Goal: Task Accomplishment & Management: Manage account settings

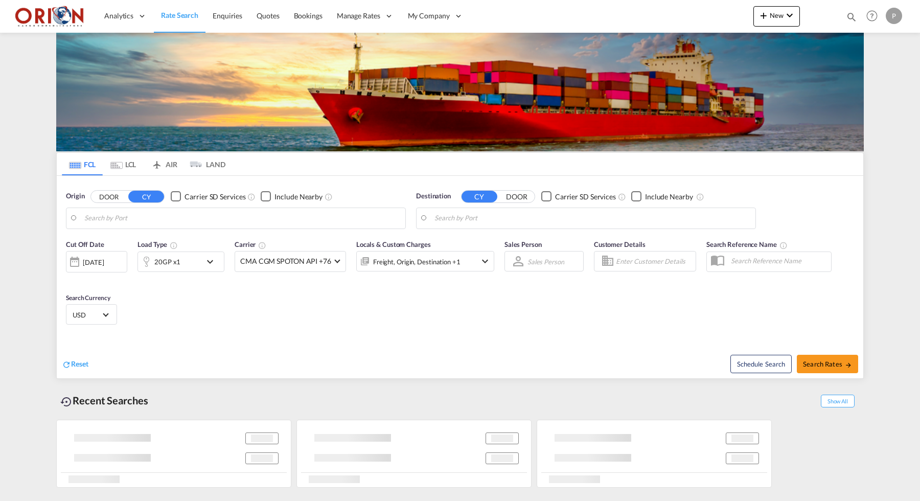
type input "Puerto Cortes, HNPCR"
type input "[GEOGRAPHIC_DATA], [GEOGRAPHIC_DATA]"
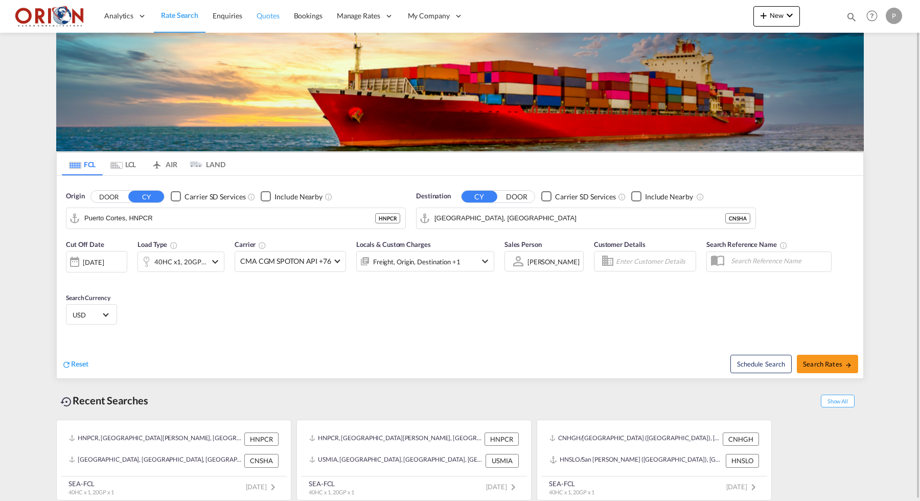
click at [268, 14] on span "Quotes" at bounding box center [267, 15] width 22 height 9
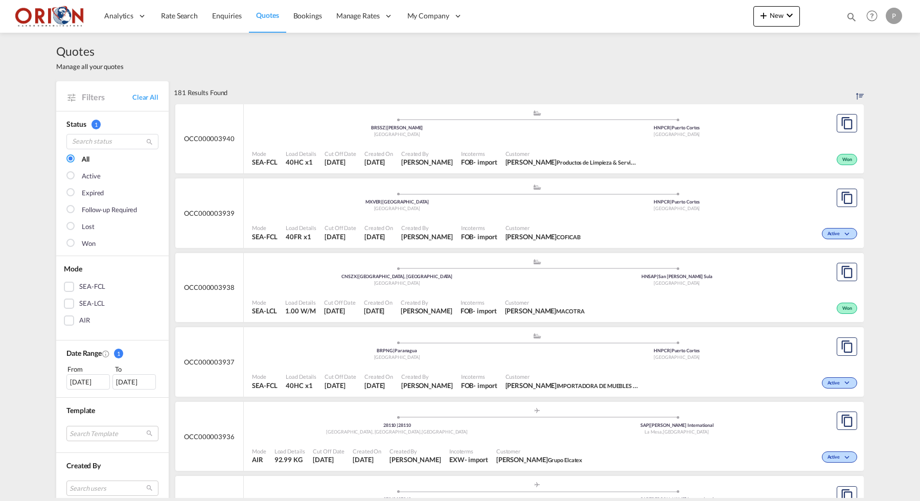
click at [201, 71] on div "Quotes Manage all your quotes" at bounding box center [459, 57] width 807 height 49
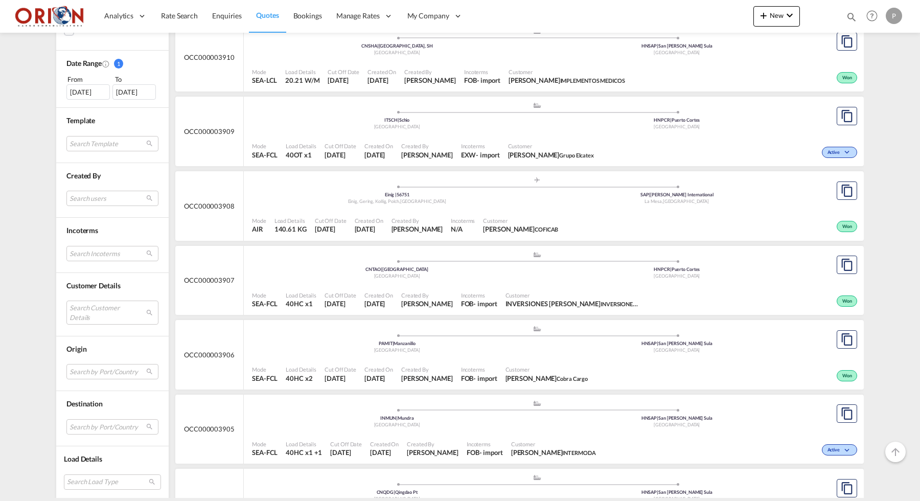
scroll to position [2436, 0]
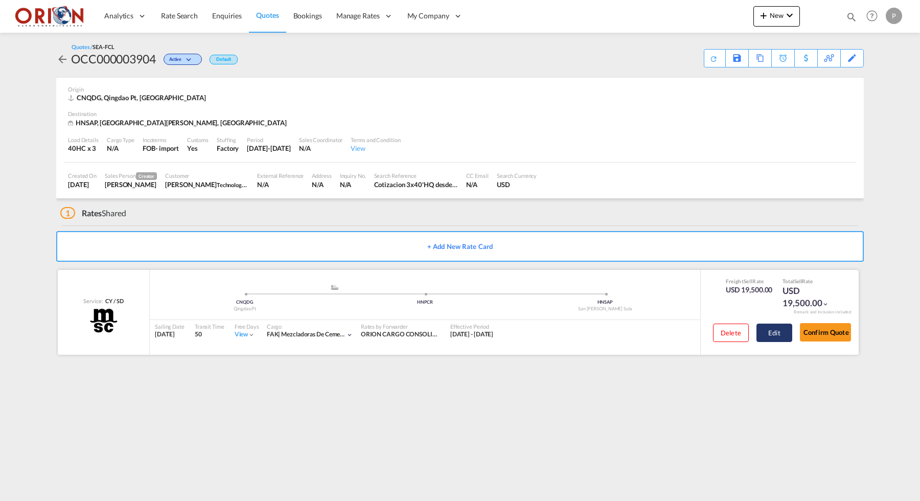
click at [772, 333] on button "Edit" at bounding box center [774, 332] width 36 height 18
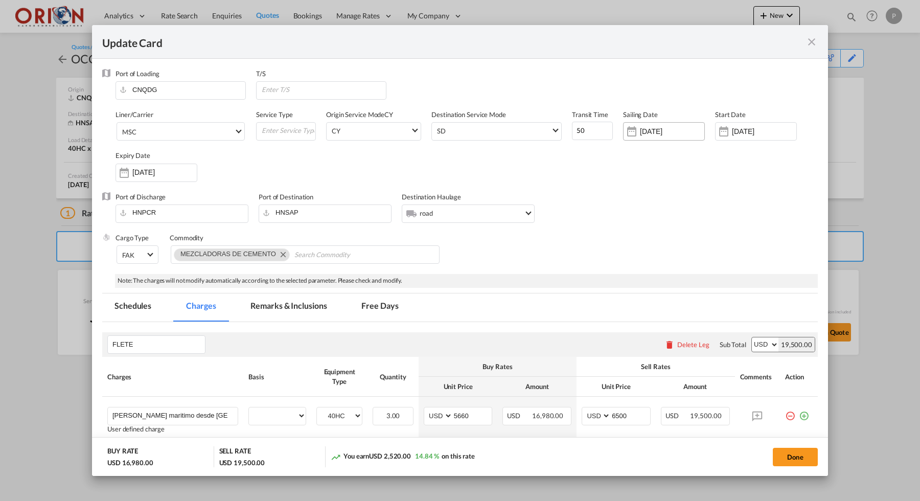
select select "per equipment"
click at [163, 173] on input "17 Aug 2025" at bounding box center [164, 172] width 64 height 8
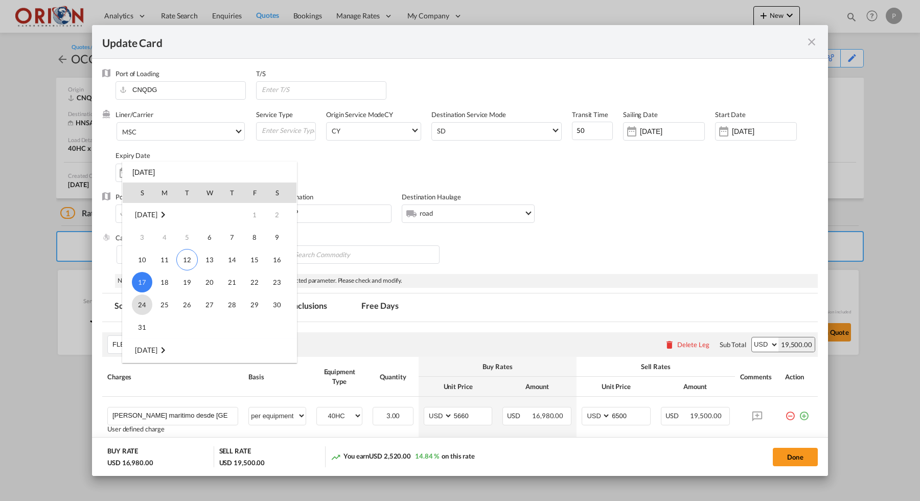
click at [141, 300] on span "24" at bounding box center [142, 304] width 20 height 20
type input "24 Aug 2025"
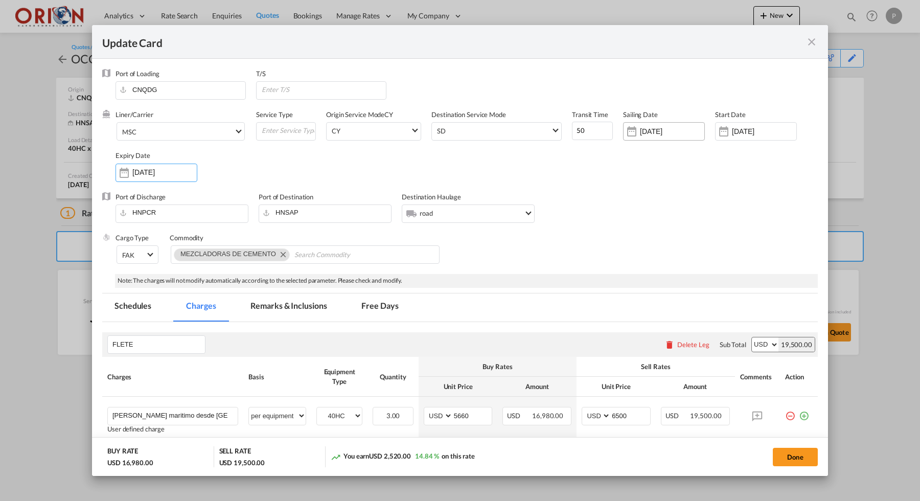
click at [667, 133] on input "17 Aug 2025" at bounding box center [672, 131] width 64 height 8
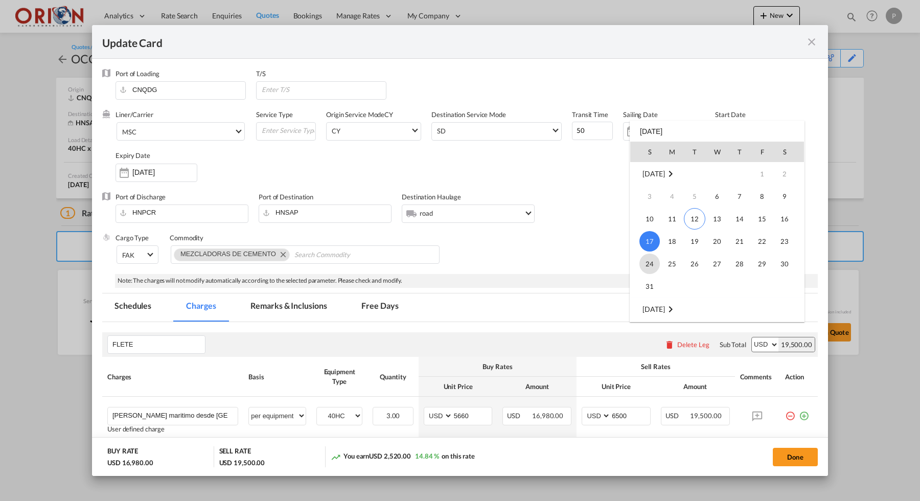
click at [649, 263] on span "24" at bounding box center [649, 263] width 20 height 20
type input "24 Aug 2025"
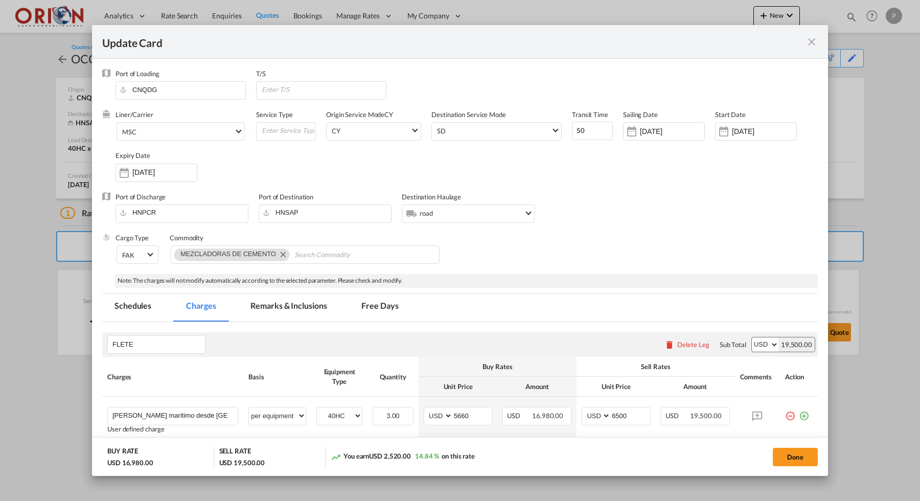
click at [699, 167] on div "Liner/Carrier MSC 2HM LOGISTICS D.O.O AAXL GLOBAL SHIPPING LINES LLC ABDUL MUHS…" at bounding box center [466, 151] width 702 height 82
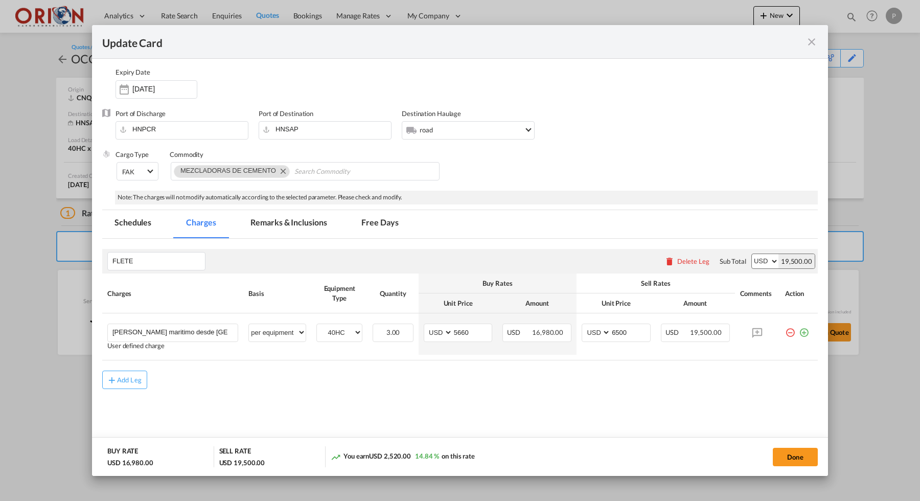
scroll to position [83, 0]
click at [303, 220] on md-tab-item "Remarks & Inclusions" at bounding box center [288, 224] width 101 height 28
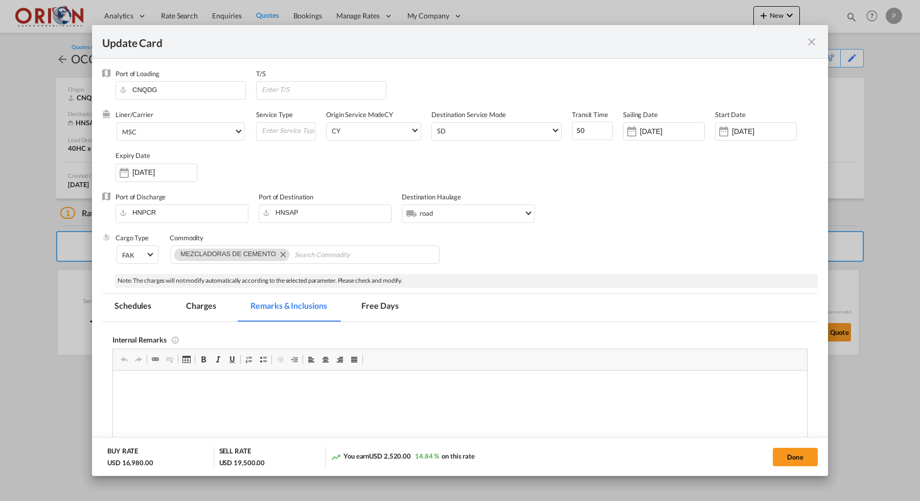
scroll to position [0, 0]
click at [214, 301] on md-tab-item "Charges" at bounding box center [201, 307] width 54 height 28
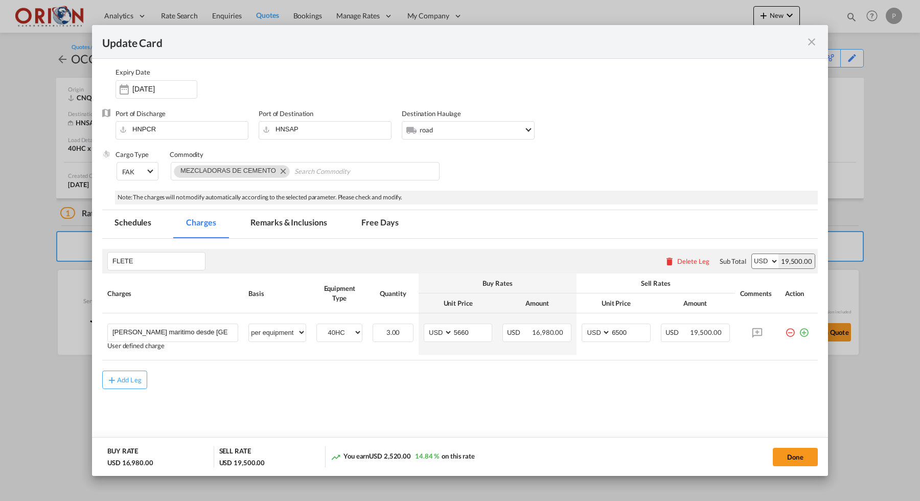
scroll to position [83, 0]
click at [756, 332] on md-icon "Update Card Port ..." at bounding box center [757, 333] width 18 height 18
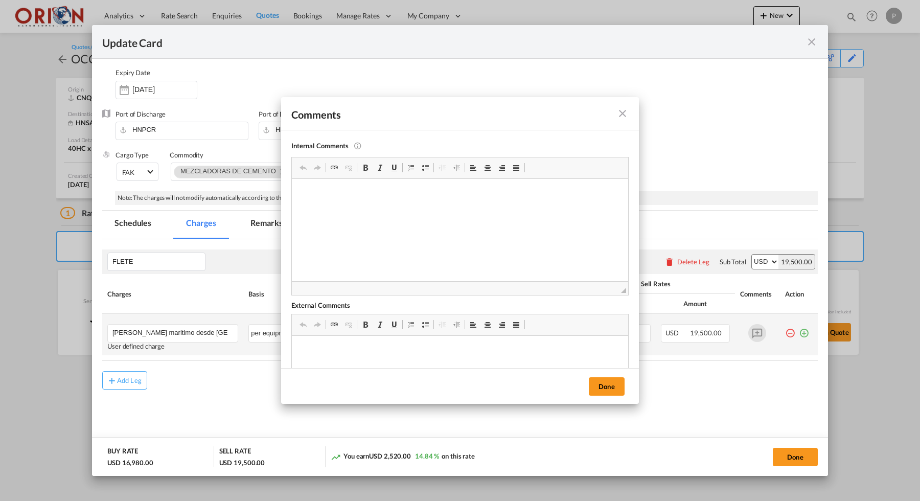
scroll to position [0, 0]
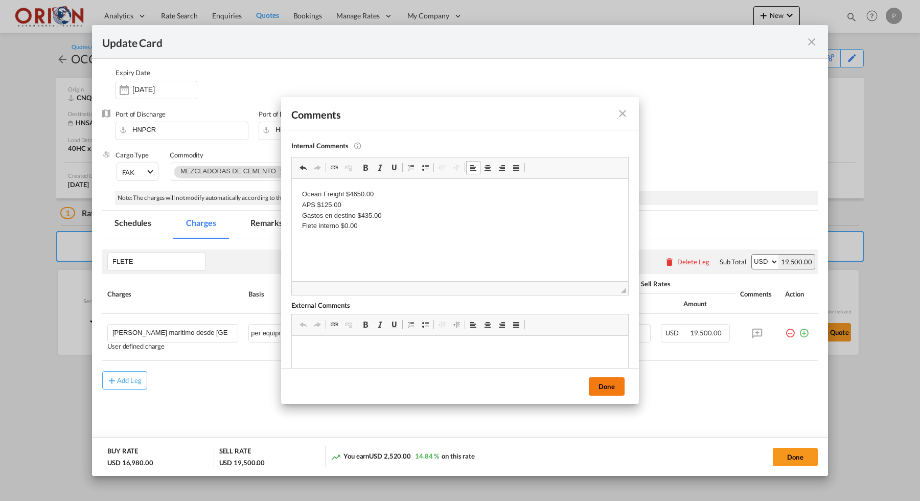
click at [607, 382] on button "Done" at bounding box center [607, 386] width 36 height 18
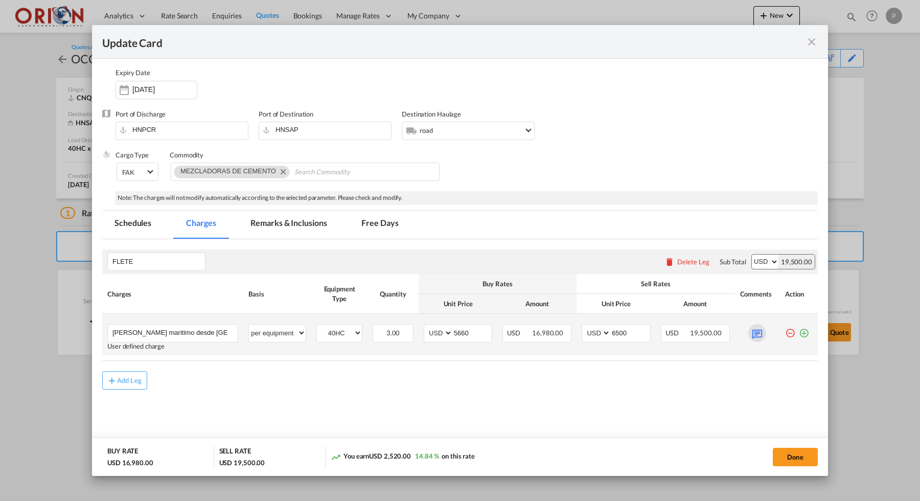
click at [758, 331] on md-icon "Update Card Port ..." at bounding box center [757, 333] width 18 height 18
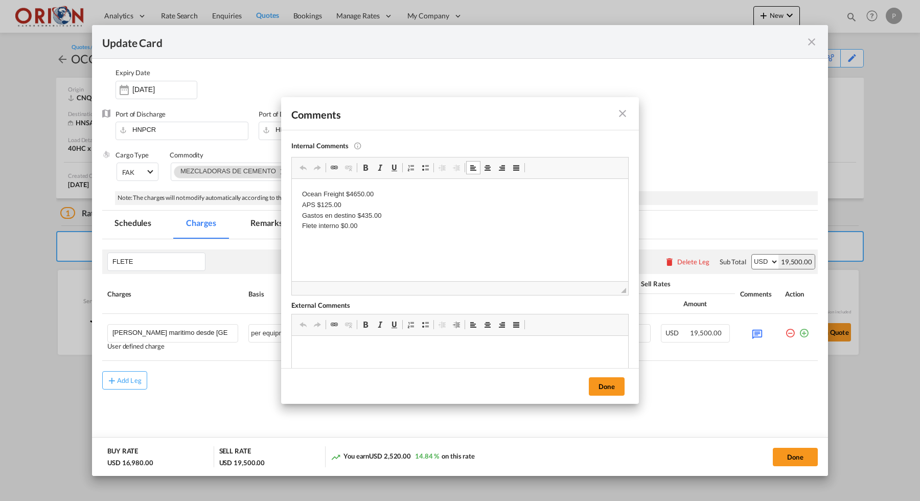
click at [369, 221] on p "Ocean Freight $4650.00 APS $125.00 Gastos en destino $435.00 Flete interno $0.00" at bounding box center [460, 210] width 316 height 42
click at [597, 383] on button "Done" at bounding box center [607, 386] width 36 height 18
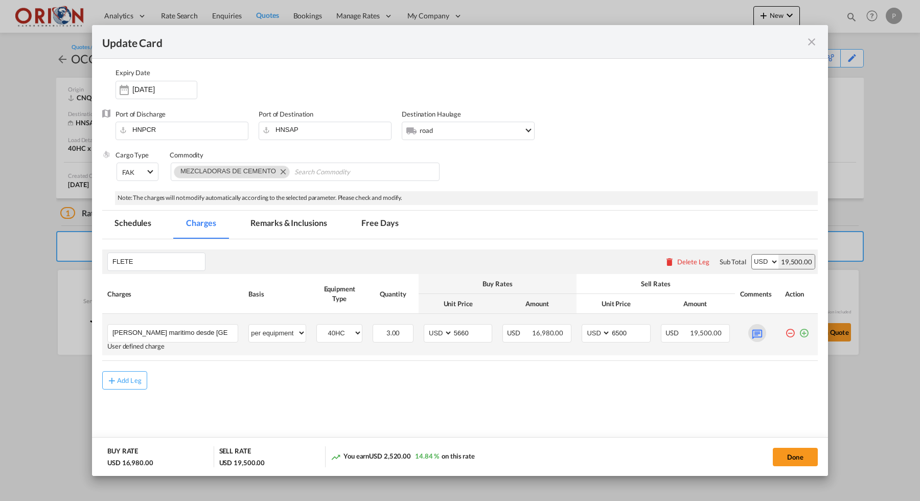
click at [752, 331] on md-icon "Update Card Port ..." at bounding box center [757, 333] width 18 height 18
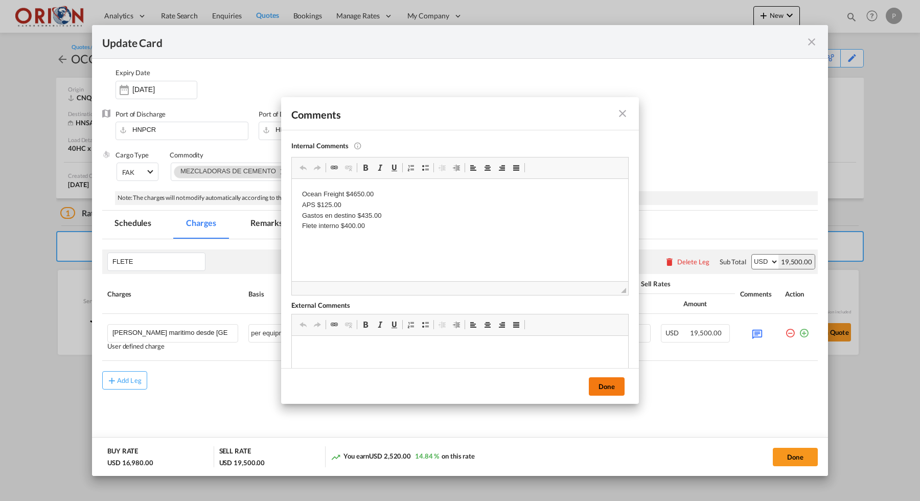
click at [617, 393] on button "Done" at bounding box center [607, 386] width 36 height 18
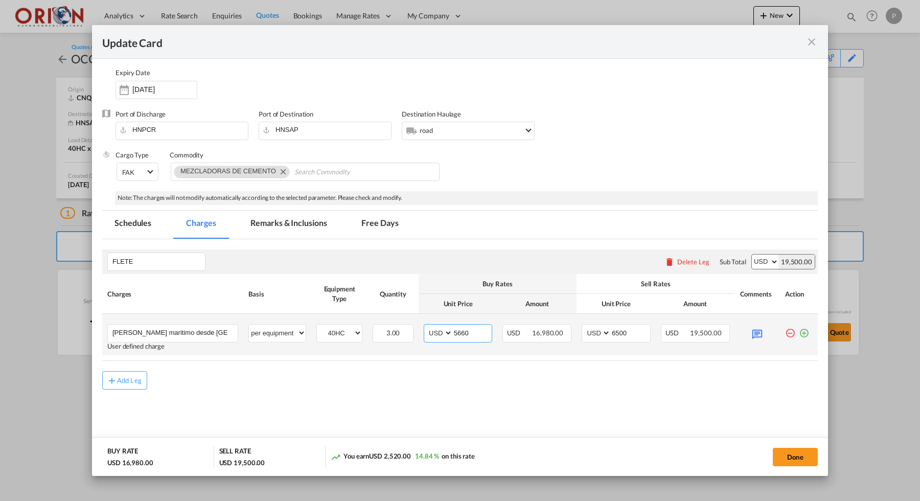
click at [480, 332] on input "5660" at bounding box center [472, 331] width 39 height 15
type input "5610"
click at [779, 457] on button "Done" at bounding box center [794, 457] width 45 height 18
type input "23 Aug 2025"
type input "05 Aug 2025"
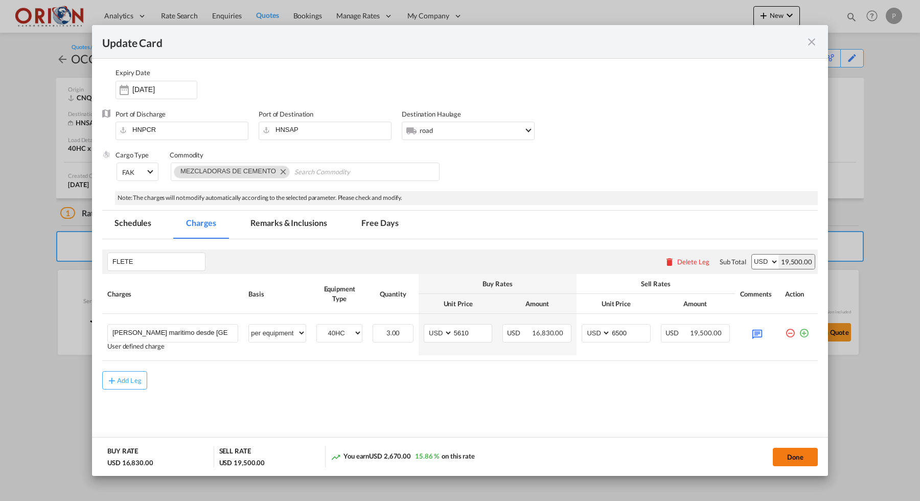
type input "23 Aug 2025"
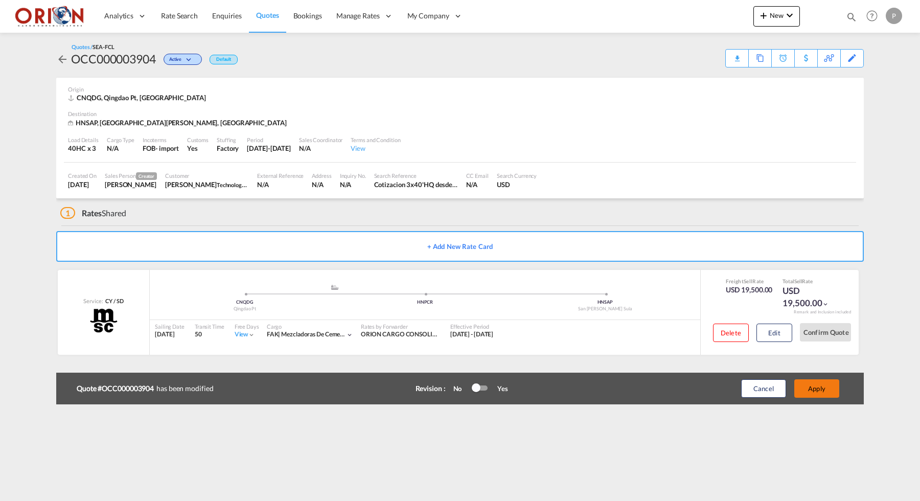
click at [809, 382] on button "Apply" at bounding box center [816, 388] width 45 height 18
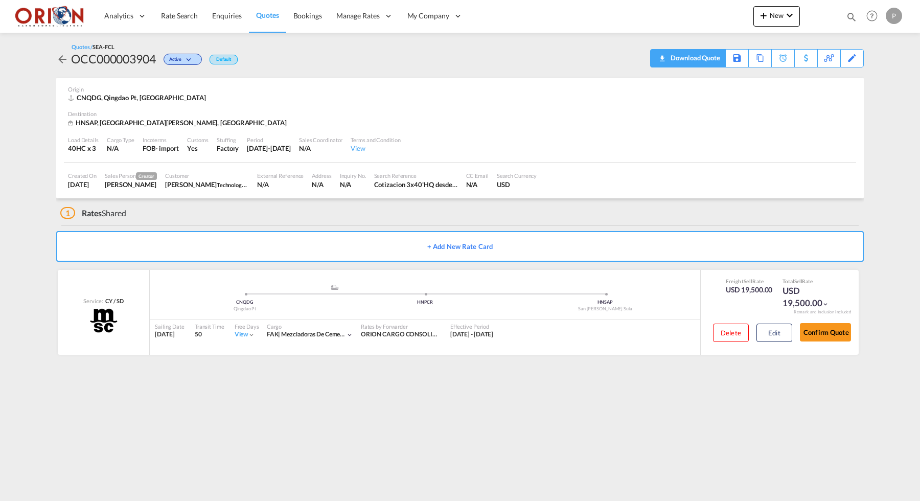
click at [709, 62] on div "Download Quote" at bounding box center [694, 58] width 52 height 16
click at [257, 19] on span "Quotes" at bounding box center [267, 15] width 22 height 9
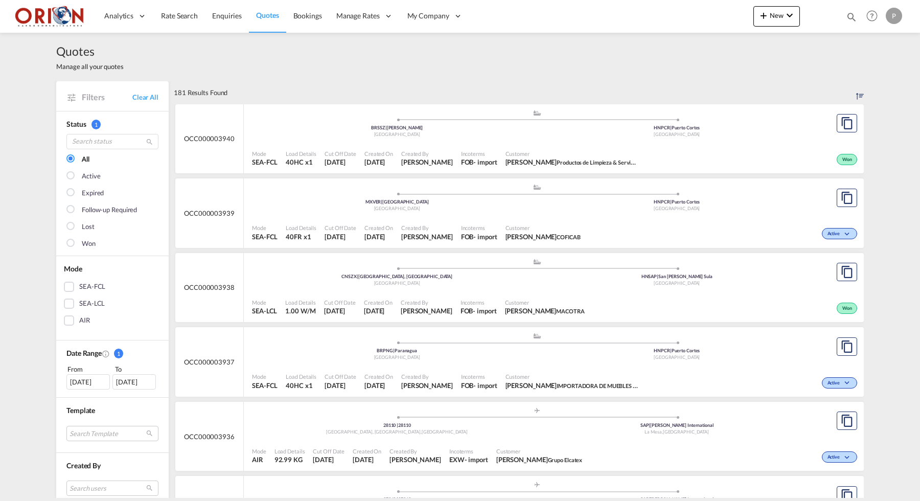
click at [267, 20] on link "Quotes" at bounding box center [267, 15] width 37 height 33
click at [361, 134] on div "Brazil" at bounding box center [397, 134] width 280 height 7
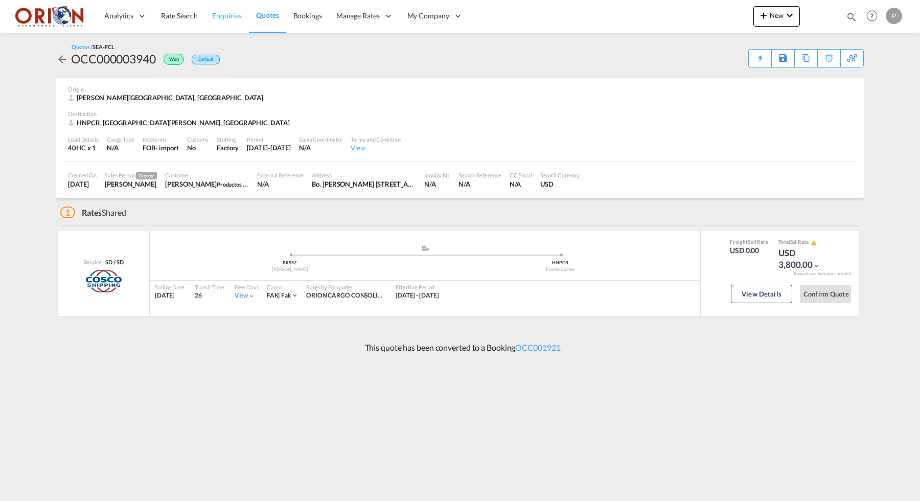
click at [247, 13] on link "Enquiries" at bounding box center [227, 15] width 44 height 33
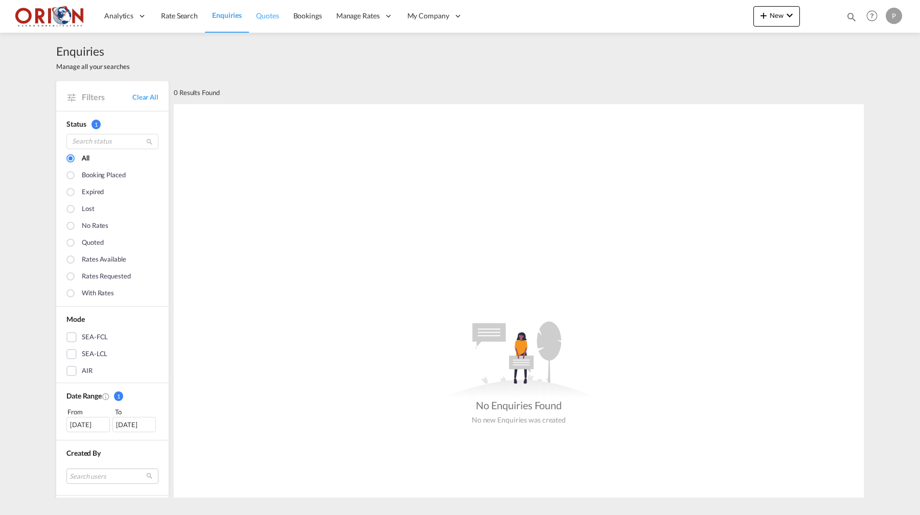
click at [275, 19] on span "Quotes" at bounding box center [267, 15] width 22 height 9
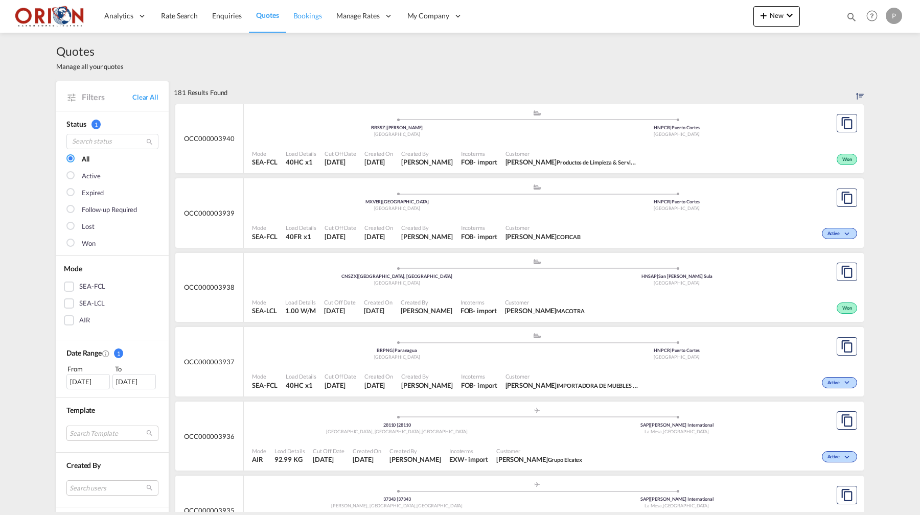
click at [305, 16] on span "Bookings" at bounding box center [307, 15] width 29 height 9
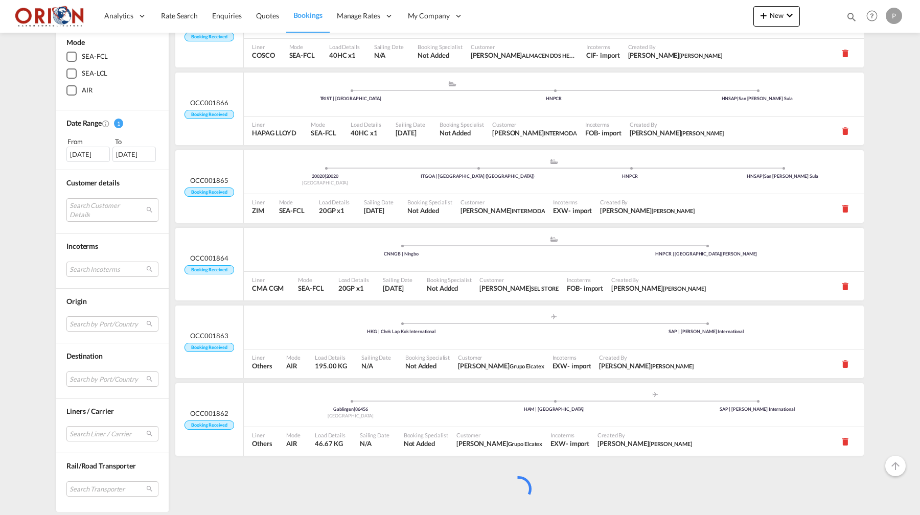
scroll to position [4302, 0]
click at [88, 159] on div "13 Jul 2025" at bounding box center [87, 154] width 43 height 15
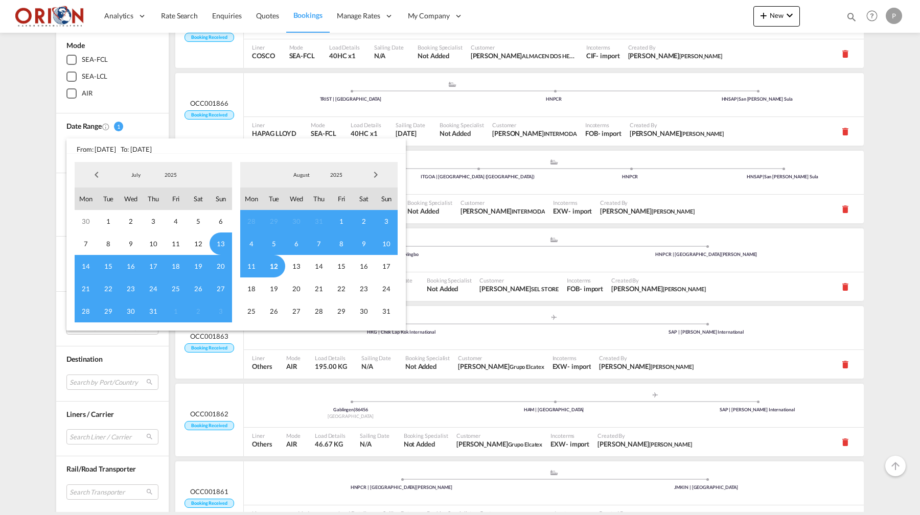
click at [96, 173] on span "Previous Month" at bounding box center [96, 175] width 20 height 20
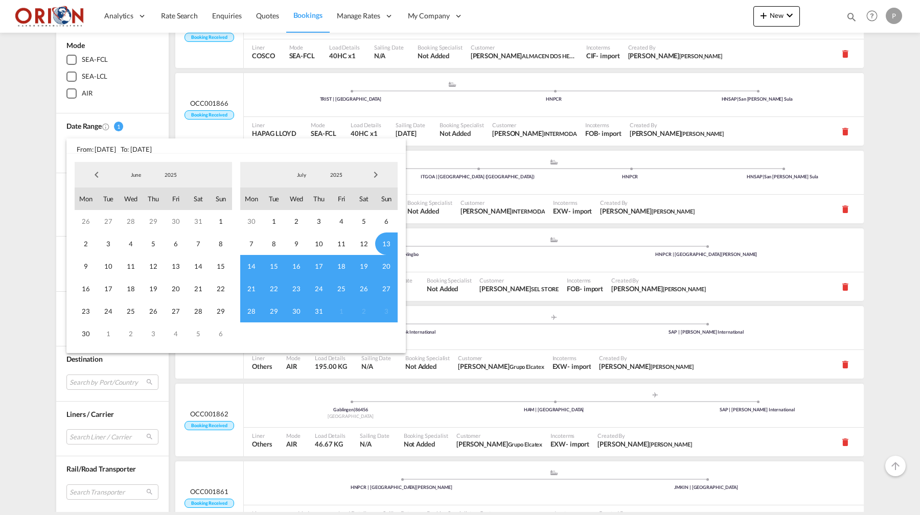
click at [97, 176] on span "Previous Month" at bounding box center [96, 175] width 20 height 20
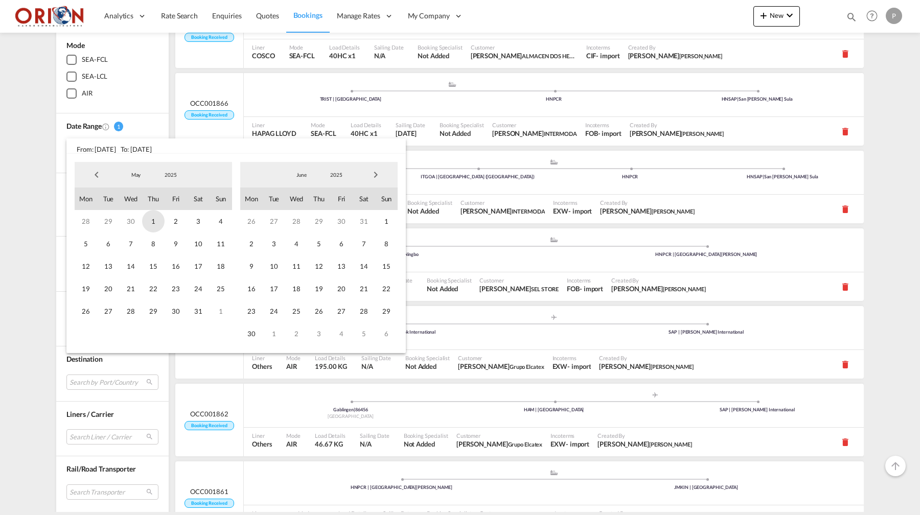
click at [153, 219] on span "1" at bounding box center [153, 221] width 22 height 22
click at [374, 177] on span "Next Month" at bounding box center [375, 175] width 20 height 20
click at [384, 310] on span "31" at bounding box center [386, 311] width 22 height 22
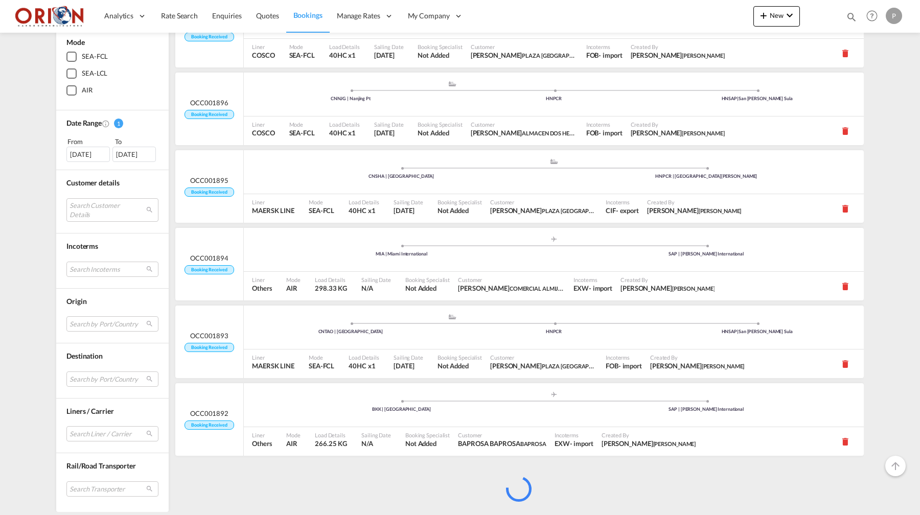
scroll to position [1973, 0]
click at [108, 204] on md-select "Search Customer Details user name user ahmad youseff ahmad.ysf10@hotmail.com | …" at bounding box center [112, 210] width 92 height 24
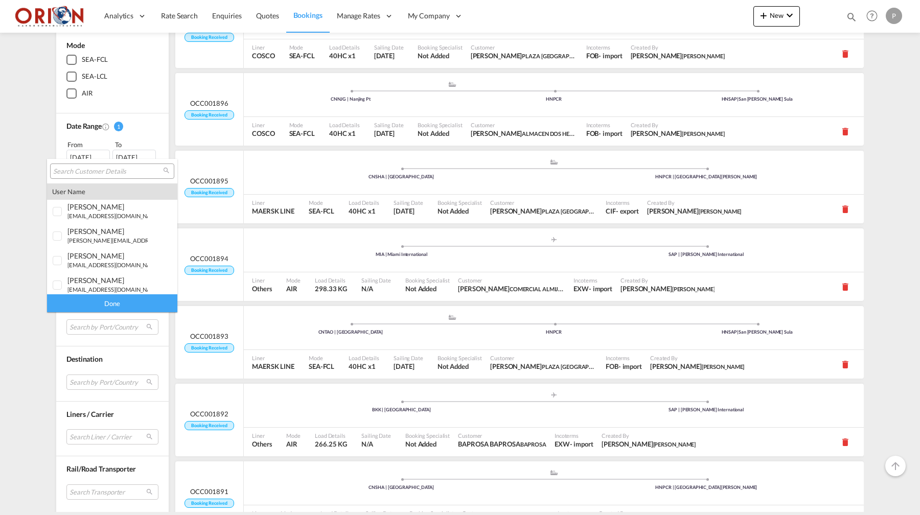
click at [101, 176] on div at bounding box center [112, 170] width 124 height 15
click at [101, 174] on input "search" at bounding box center [108, 171] width 110 height 9
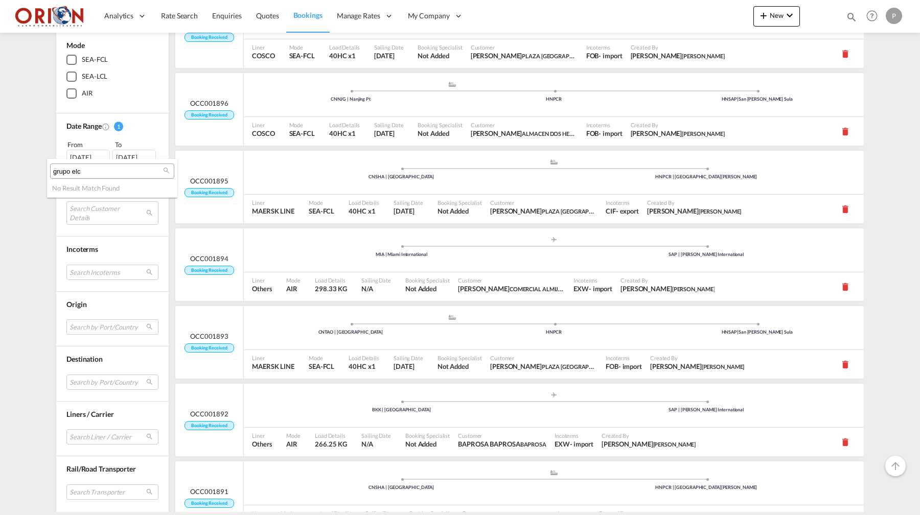
click at [85, 173] on input "grupo elc" at bounding box center [108, 171] width 110 height 9
type input "elcate"
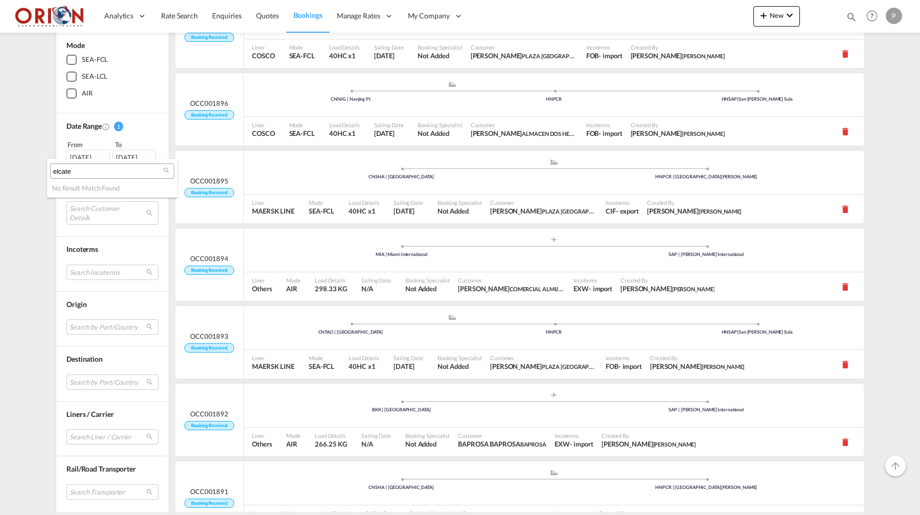
click at [75, 170] on input "elcate" at bounding box center [108, 171] width 110 height 9
click at [60, 253] on md-backdrop at bounding box center [460, 257] width 920 height 515
click at [151, 213] on md-select "Search Customer Details" at bounding box center [112, 213] width 92 height 24
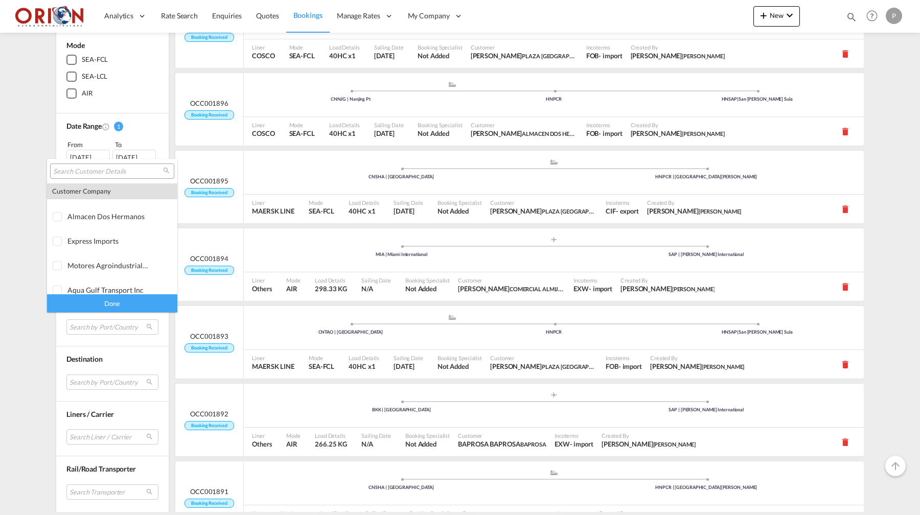
scroll to position [371, 0]
click at [80, 355] on md-backdrop at bounding box center [460, 257] width 920 height 515
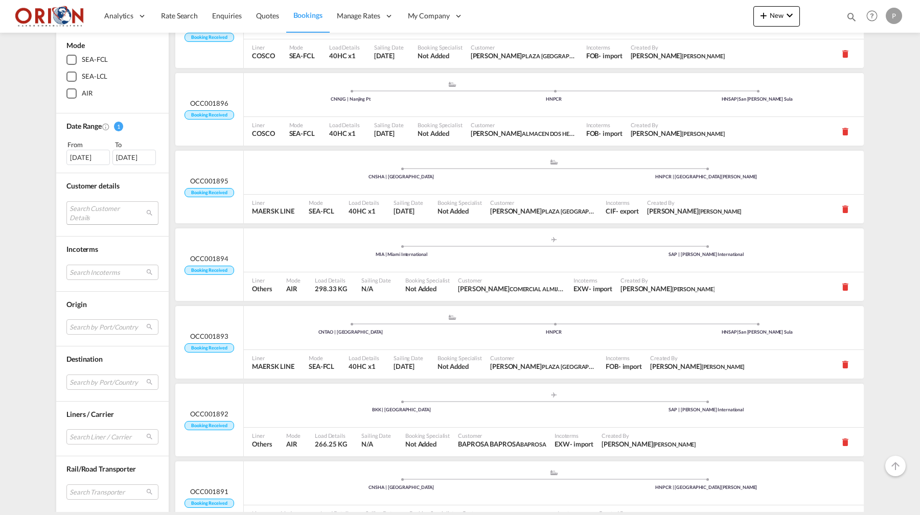
click at [151, 210] on md-select "Search Customer Details" at bounding box center [112, 213] width 92 height 24
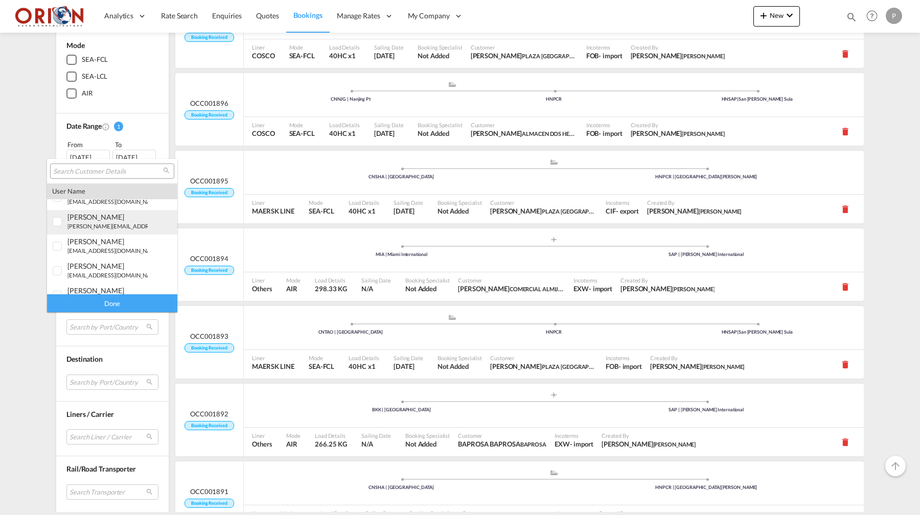
scroll to position [26, 0]
click at [97, 163] on div at bounding box center [112, 170] width 124 height 15
click at [97, 172] on input "search" at bounding box center [108, 171] width 110 height 9
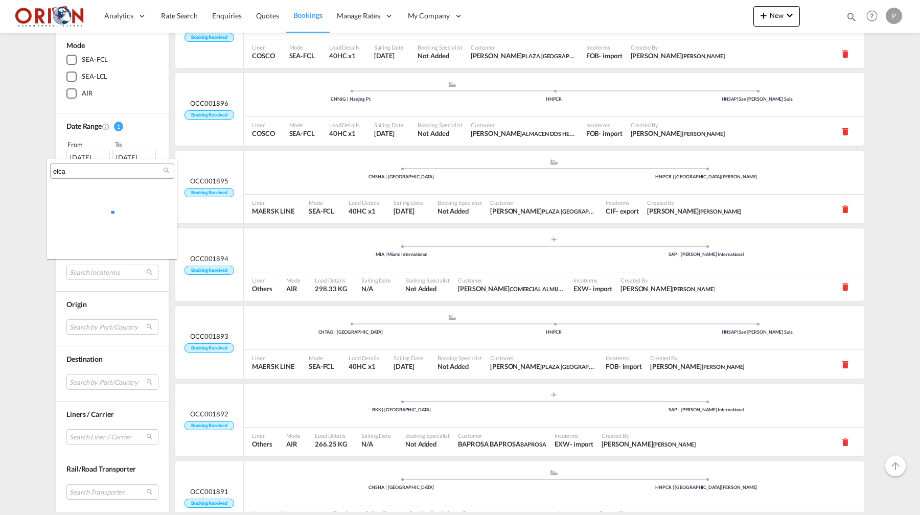
scroll to position [0, 0]
type input "e"
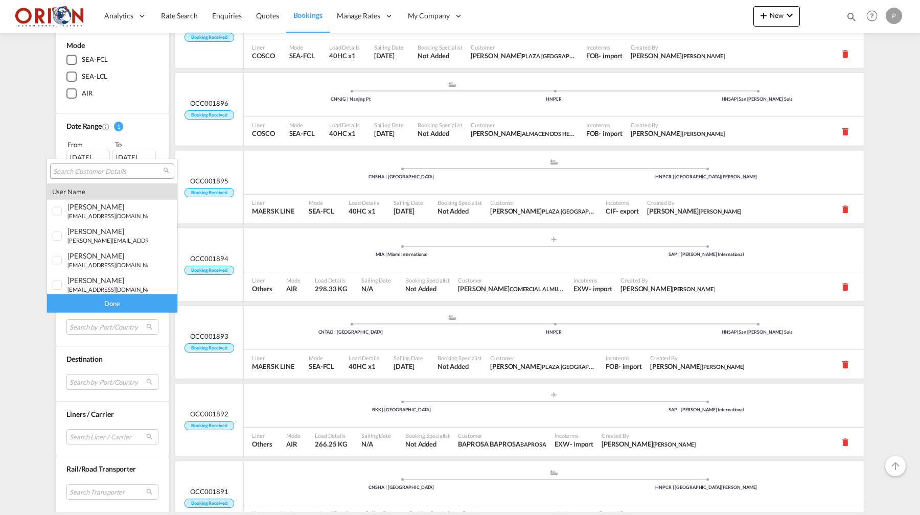
click at [28, 246] on md-backdrop at bounding box center [460, 257] width 920 height 515
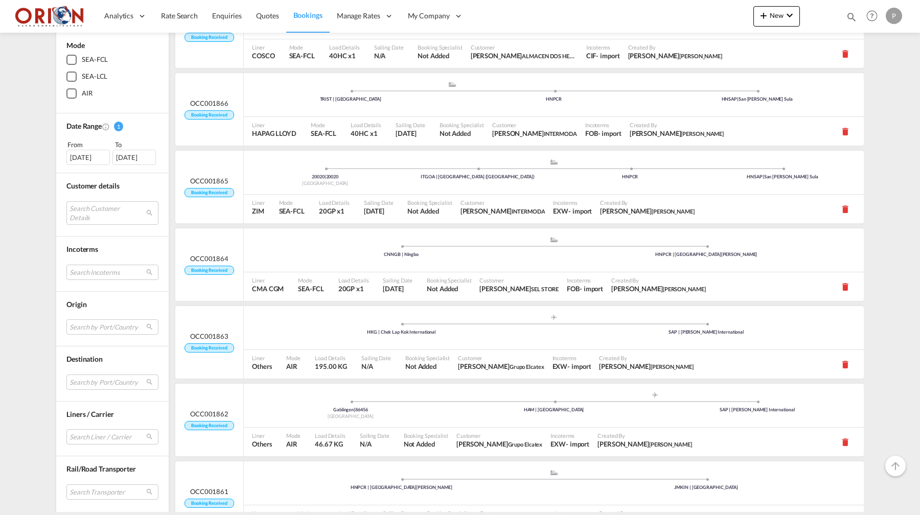
click at [307, 19] on span "Bookings" at bounding box center [307, 15] width 29 height 9
click at [307, 14] on span "Bookings" at bounding box center [307, 15] width 29 height 9
click at [269, 17] on span "Quotes" at bounding box center [267, 15] width 22 height 9
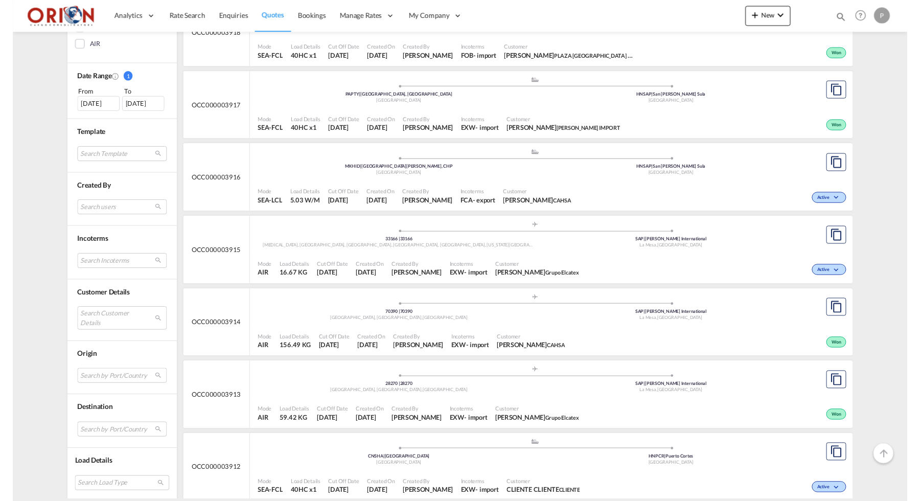
scroll to position [1447, 0]
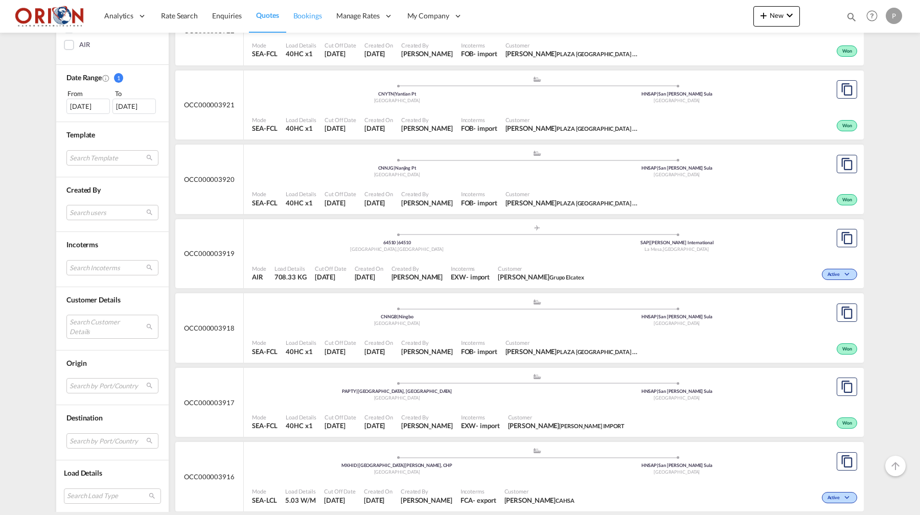
click at [297, 16] on span "Bookings" at bounding box center [307, 15] width 29 height 9
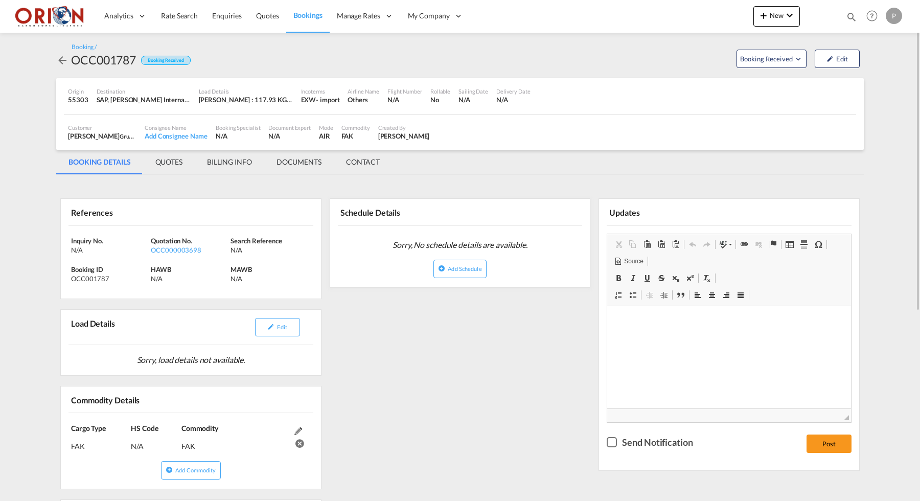
click at [221, 164] on md-tab-item "BILLING INFO" at bounding box center [229, 162] width 69 height 25
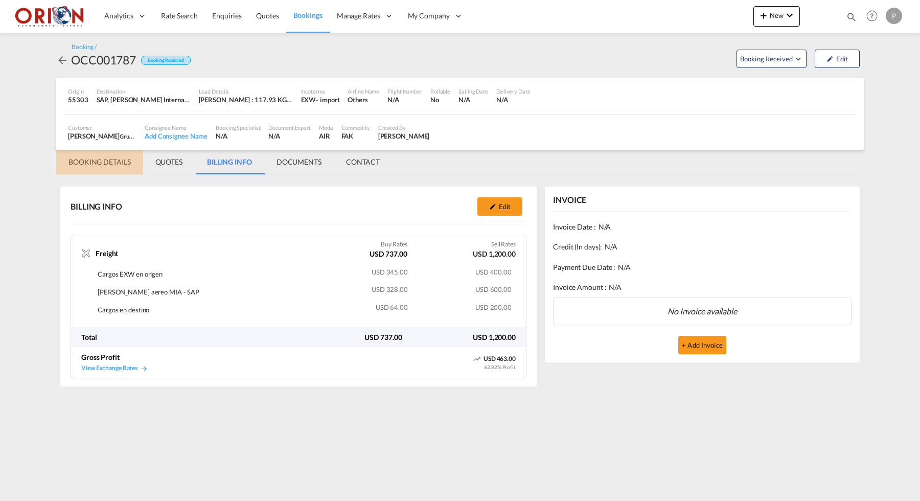
click at [115, 167] on md-tab-item "BOOKING DETAILS" at bounding box center [99, 162] width 87 height 25
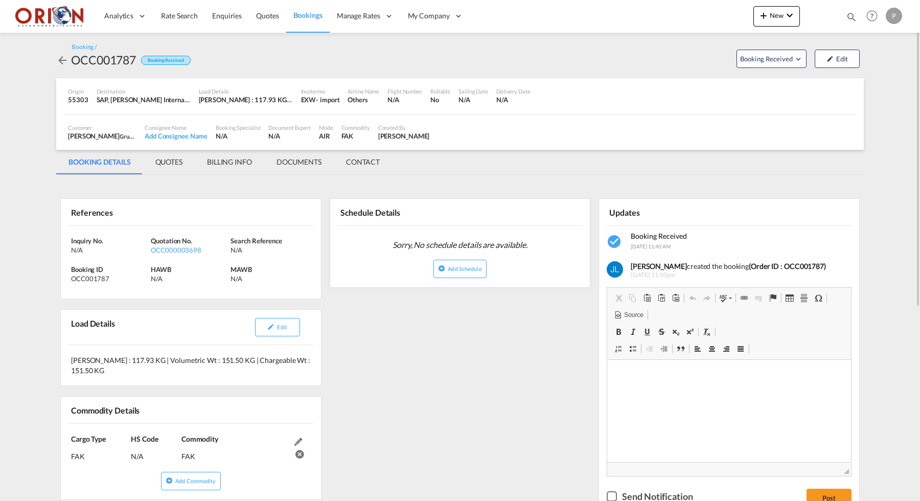
click at [229, 160] on md-tab-item "BILLING INFO" at bounding box center [229, 162] width 69 height 25
click at [213, 165] on md-tab-item "BILLING INFO" at bounding box center [229, 162] width 69 height 25
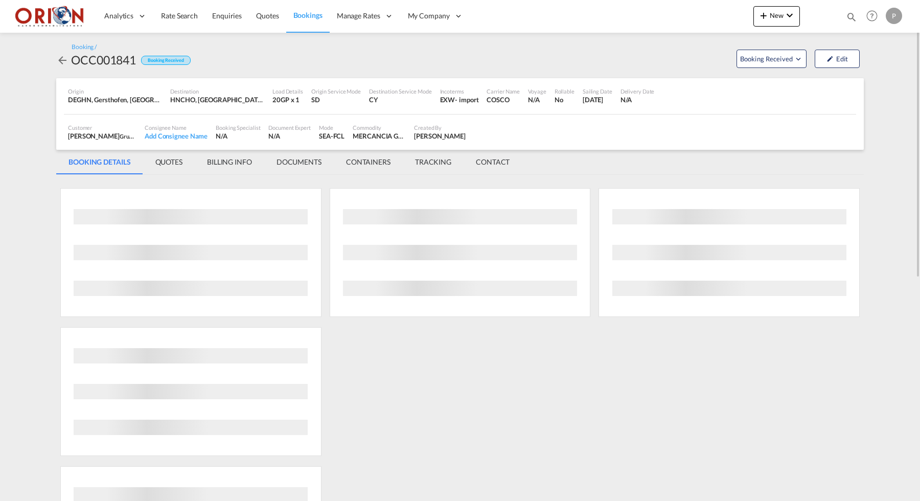
click at [229, 161] on md-tab-item "BILLING INFO" at bounding box center [229, 162] width 69 height 25
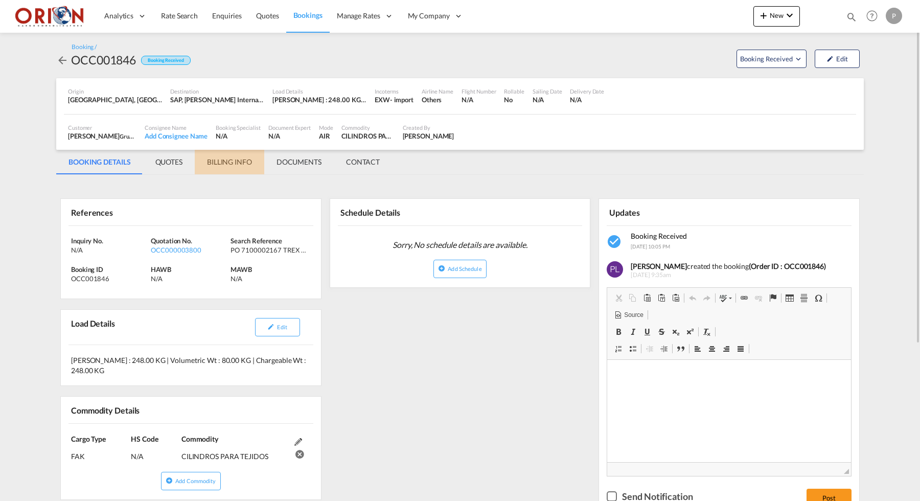
click at [209, 165] on md-tab-item "BILLING INFO" at bounding box center [229, 162] width 69 height 25
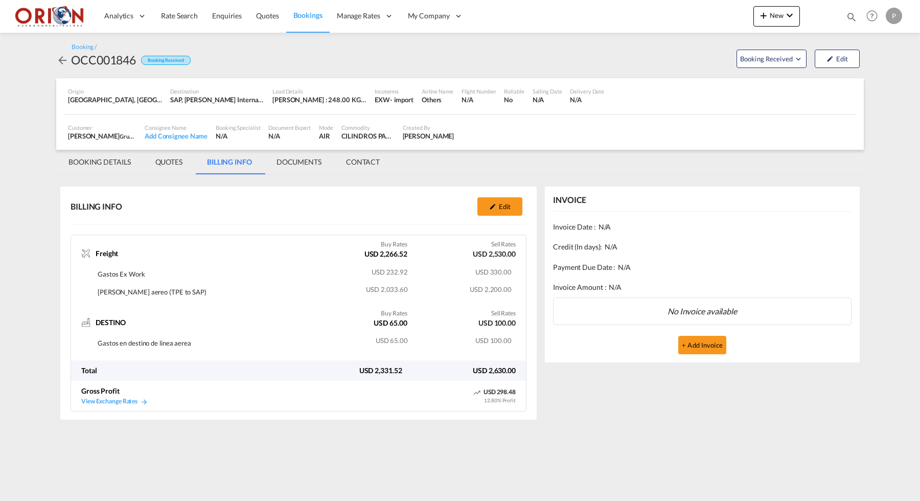
click at [304, 18] on span "Bookings" at bounding box center [307, 15] width 29 height 9
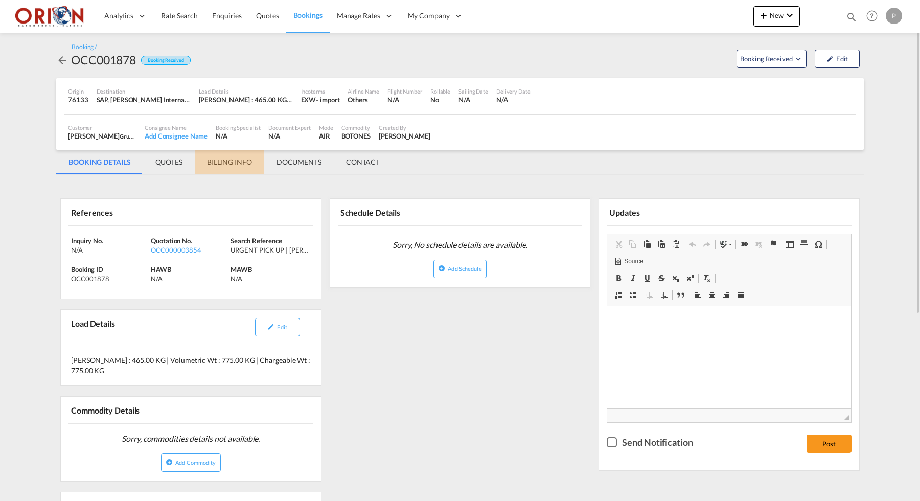
click at [231, 156] on md-tab-item "BILLING INFO" at bounding box center [229, 162] width 69 height 25
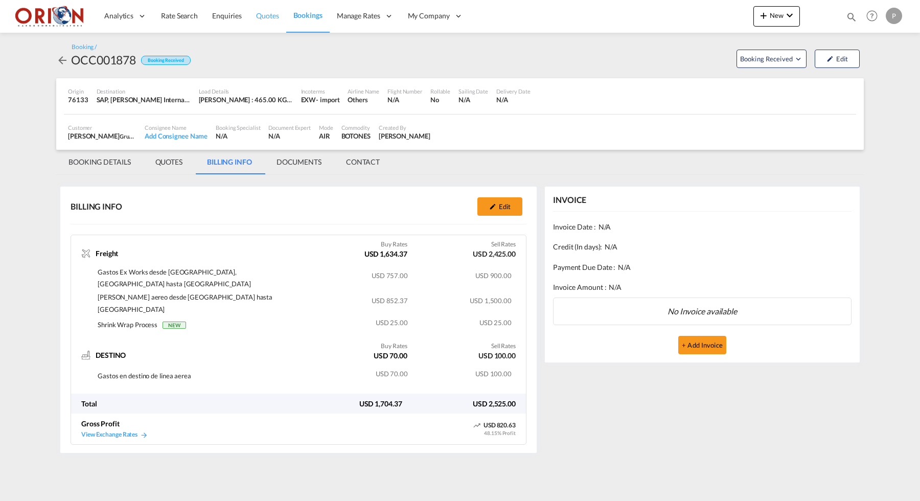
click at [271, 16] on span "Quotes" at bounding box center [267, 15] width 22 height 9
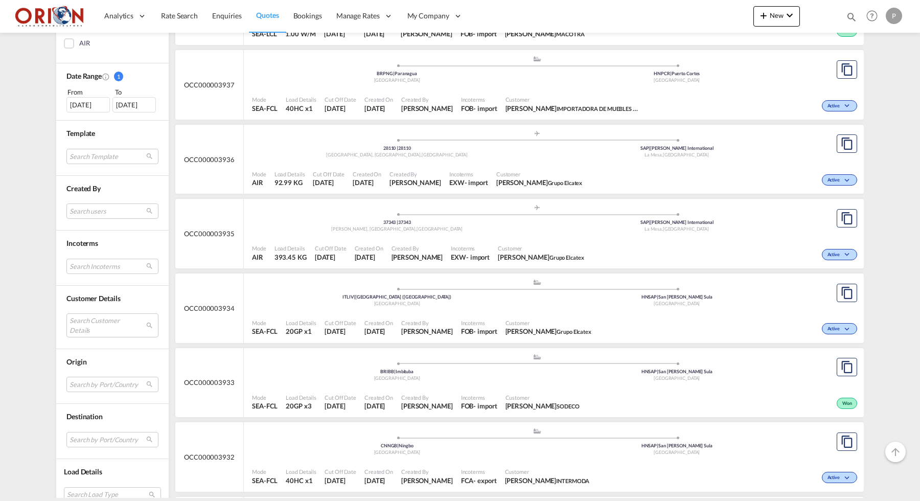
scroll to position [309, 0]
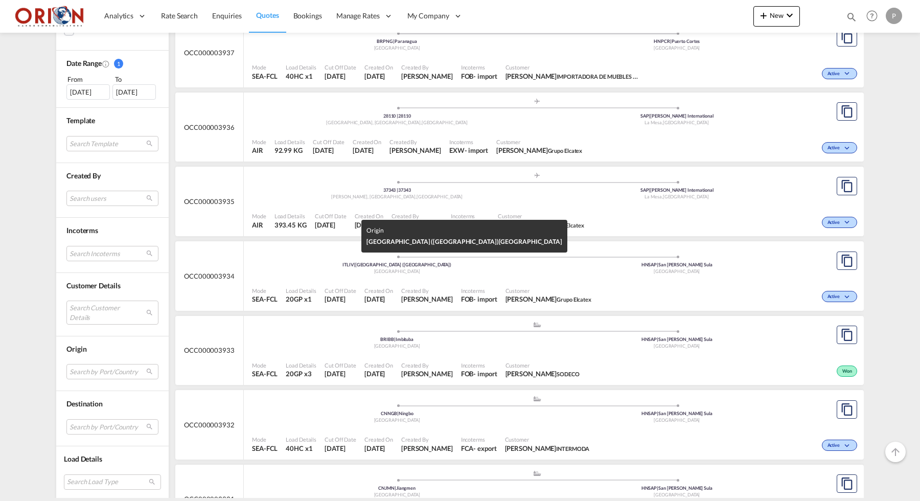
click at [341, 269] on div "[GEOGRAPHIC_DATA]" at bounding box center [397, 271] width 280 height 7
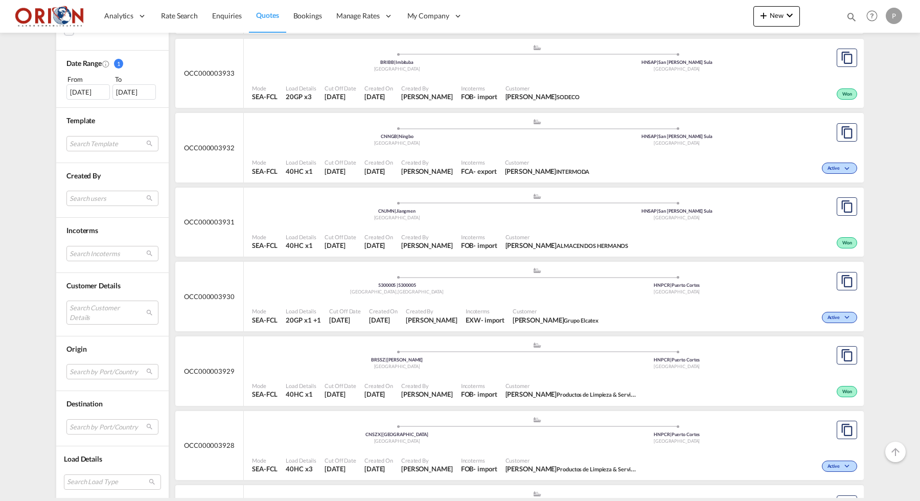
scroll to position [595, 0]
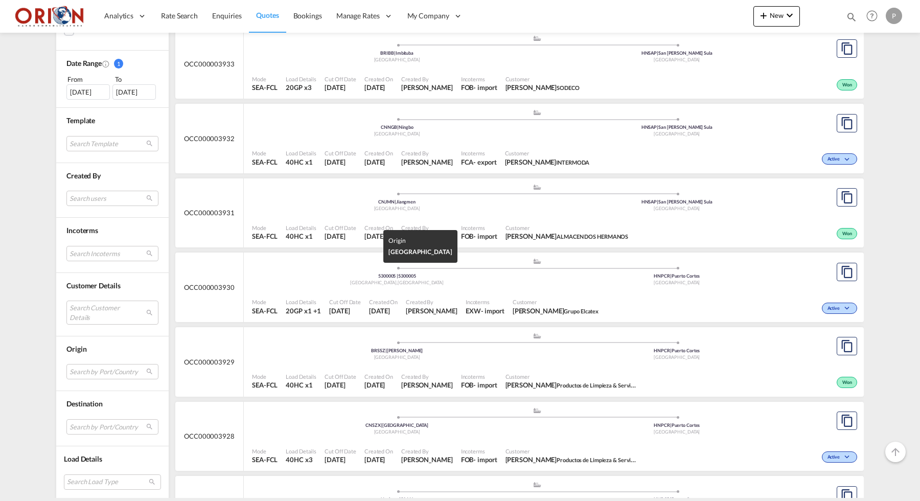
click at [323, 282] on div "Osaka City , Japan" at bounding box center [397, 282] width 280 height 7
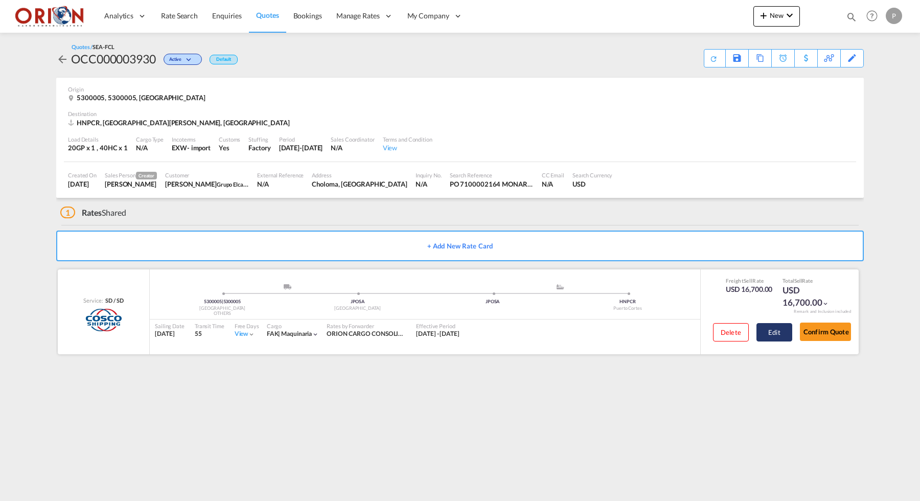
click at [761, 336] on button "Edit" at bounding box center [774, 332] width 36 height 18
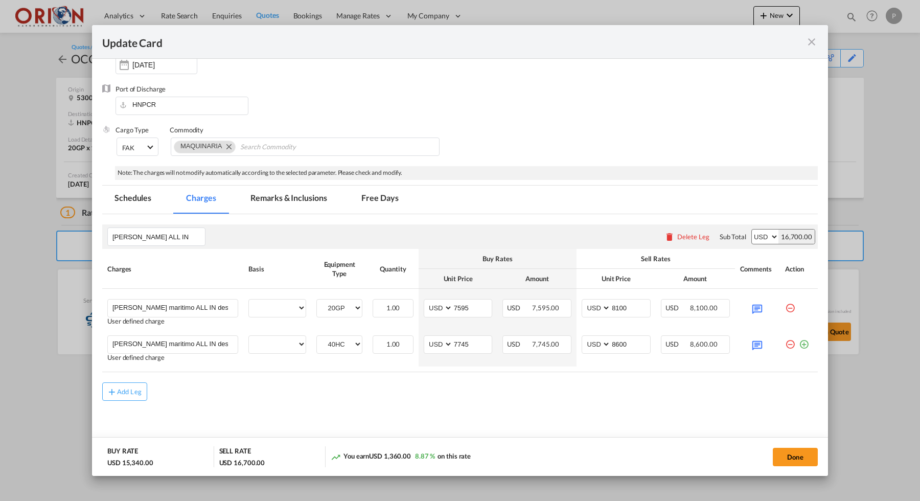
select select "per equipment"
click at [810, 44] on md-icon "icon-close fg-AAA8AD m-0 pointer" at bounding box center [811, 42] width 12 height 12
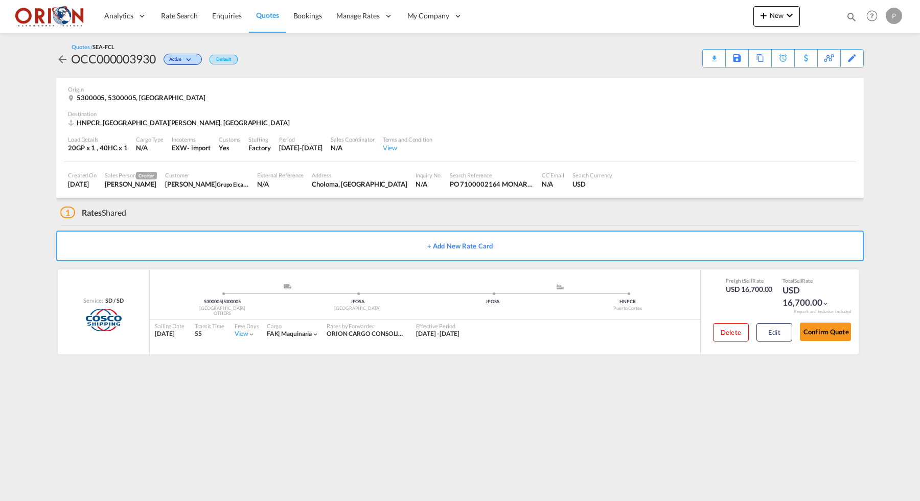
click at [276, 20] on link "Quotes" at bounding box center [267, 15] width 37 height 33
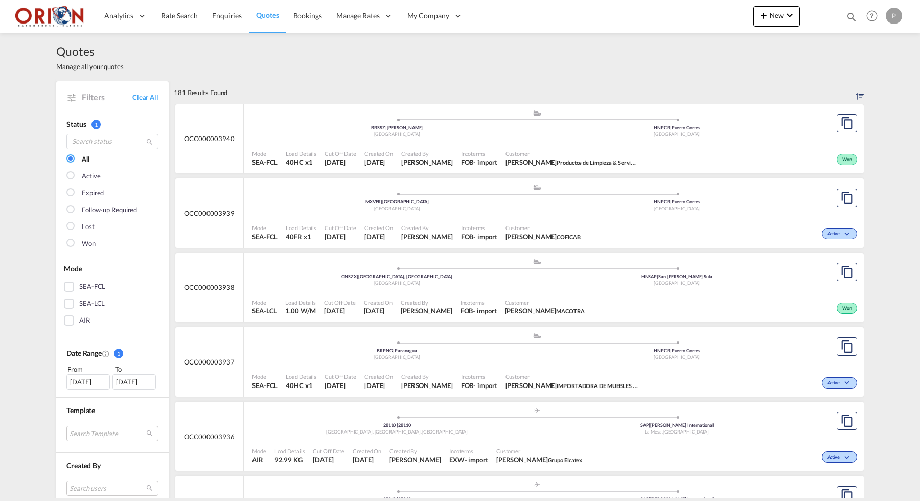
click at [257, 21] on link "Quotes" at bounding box center [267, 15] width 37 height 33
click at [259, 14] on span "Quotes" at bounding box center [267, 15] width 22 height 9
click at [264, 15] on span "Quotes" at bounding box center [267, 15] width 22 height 9
click at [272, 77] on div "Quotes Manage all your quotes" at bounding box center [459, 57] width 807 height 49
